Goal: Task Accomplishment & Management: Use online tool/utility

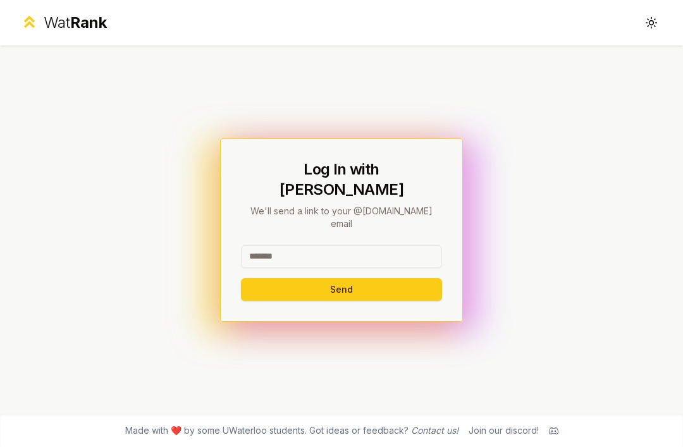
click at [265, 268] on input at bounding box center [341, 256] width 201 height 23
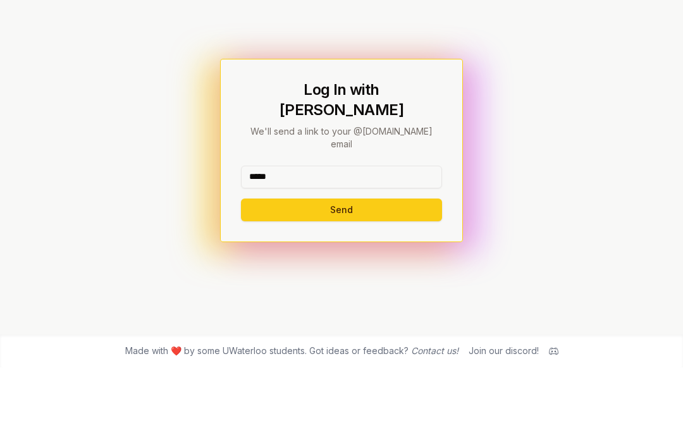
scroll to position [40, 0]
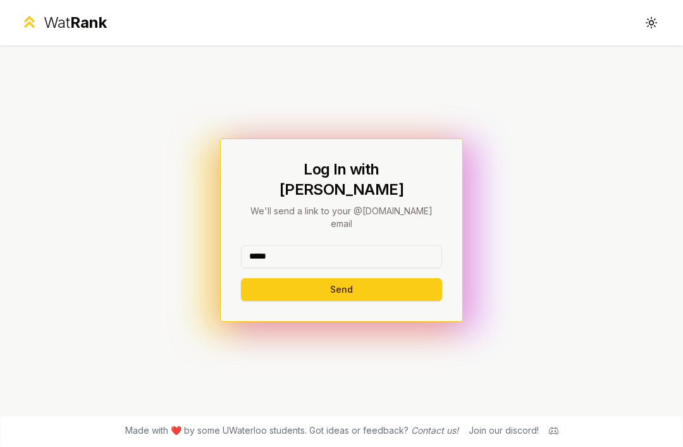
type input "*****"
click at [269, 278] on button "Send" at bounding box center [341, 289] width 201 height 23
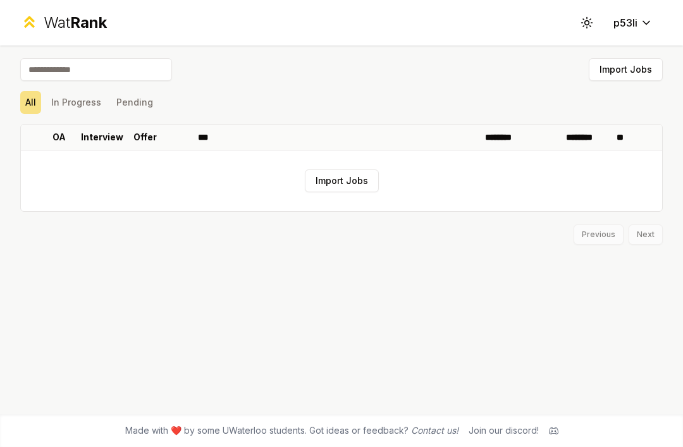
click at [69, 98] on button "In Progress" at bounding box center [76, 102] width 60 height 23
click at [36, 99] on button "All" at bounding box center [30, 102] width 21 height 23
click at [341, 191] on button "Import Jobs" at bounding box center [342, 180] width 74 height 23
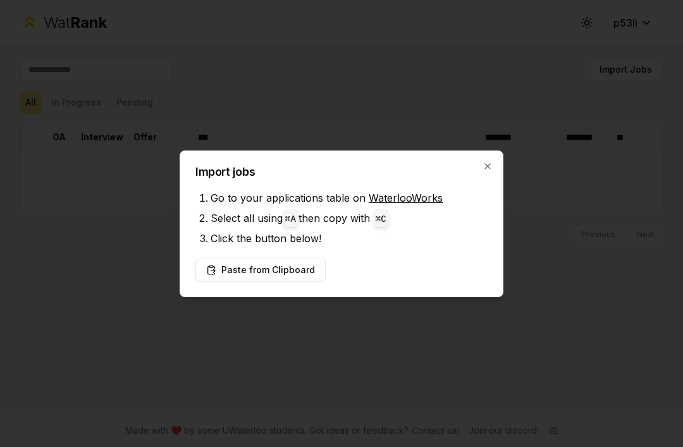
click at [497, 154] on div "Import jobs Go to your applications table on WaterlooWorks Select all using ⌘ A…" at bounding box center [341, 223] width 324 height 147
click at [488, 159] on div "Import jobs Go to your applications table on WaterlooWorks Select all using ⌘ A…" at bounding box center [341, 223] width 324 height 147
click at [492, 164] on icon "button" at bounding box center [487, 166] width 10 height 10
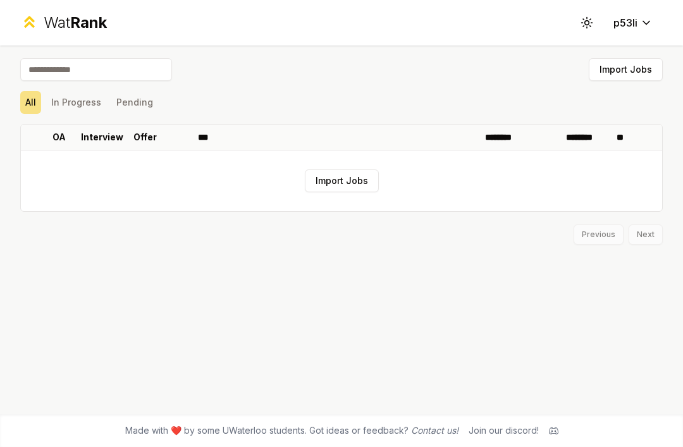
click at [61, 30] on div "Wat Rank" at bounding box center [75, 23] width 63 height 20
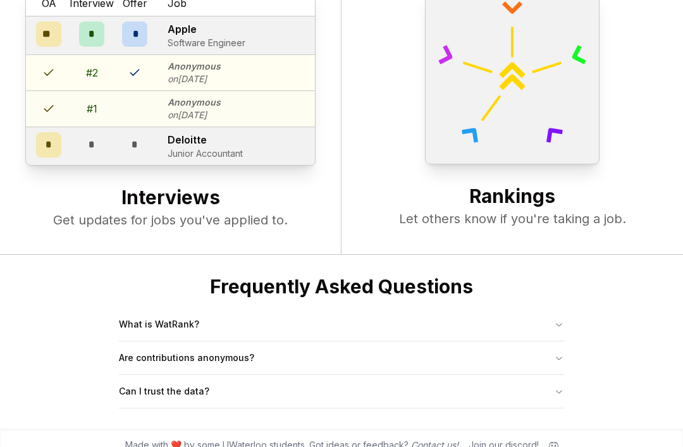
scroll to position [487, 0]
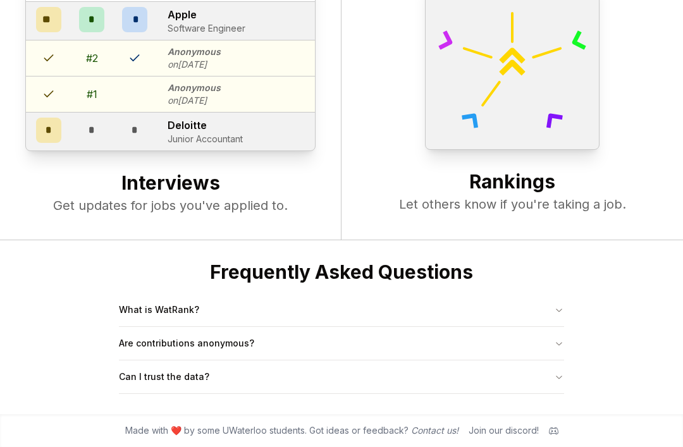
click at [542, 326] on button "What is WatRank?" at bounding box center [341, 309] width 445 height 33
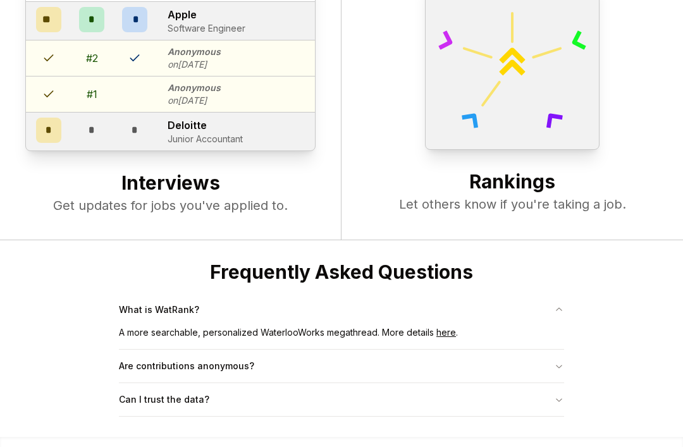
click at [537, 382] on button "Are contributions anonymous?" at bounding box center [341, 365] width 445 height 33
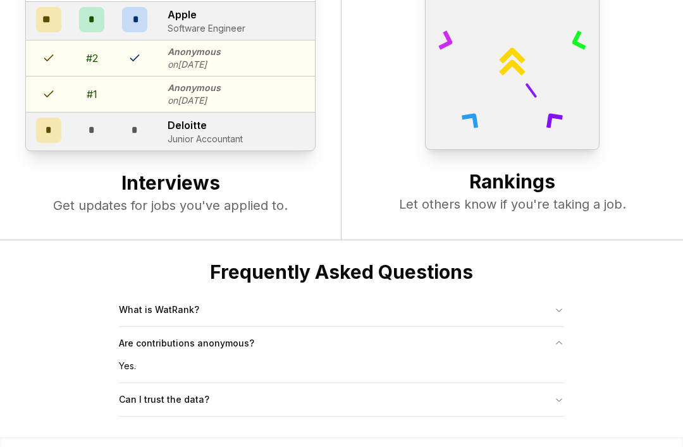
click at [533, 416] on button "Can I trust the data?" at bounding box center [341, 399] width 445 height 33
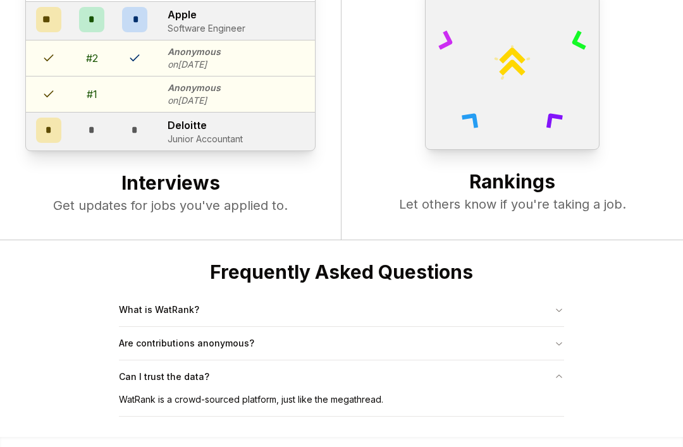
scroll to position [463, 0]
